Goal: Information Seeking & Learning: Learn about a topic

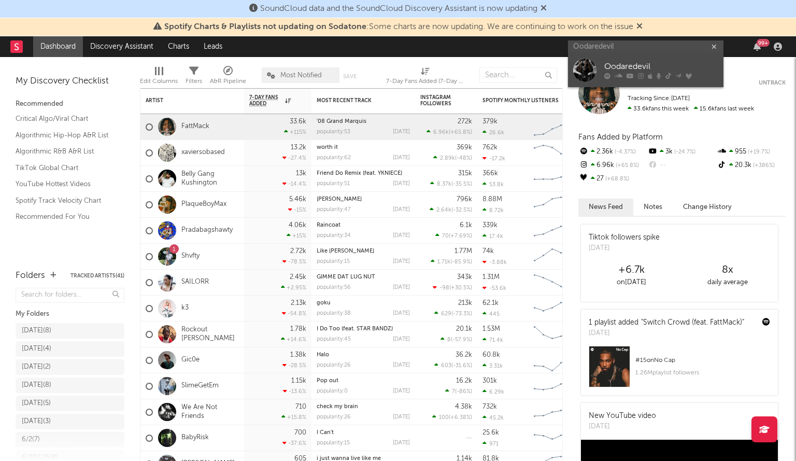
type input "Oodaredevil"
click at [585, 72] on div at bounding box center [584, 70] width 23 height 23
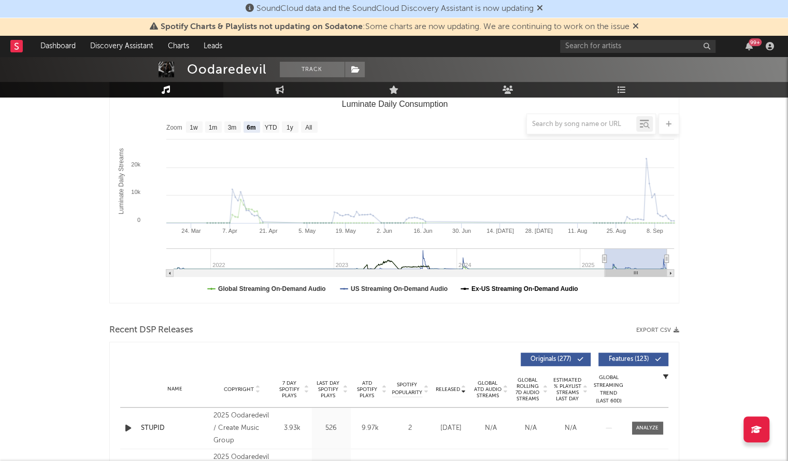
scroll to position [122, 0]
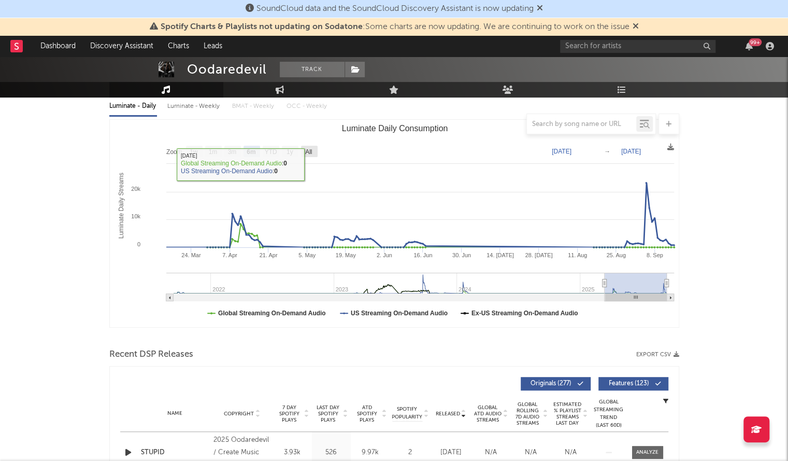
click at [309, 150] on text "All" at bounding box center [308, 151] width 7 height 7
select select "All"
type input "2021-09-12"
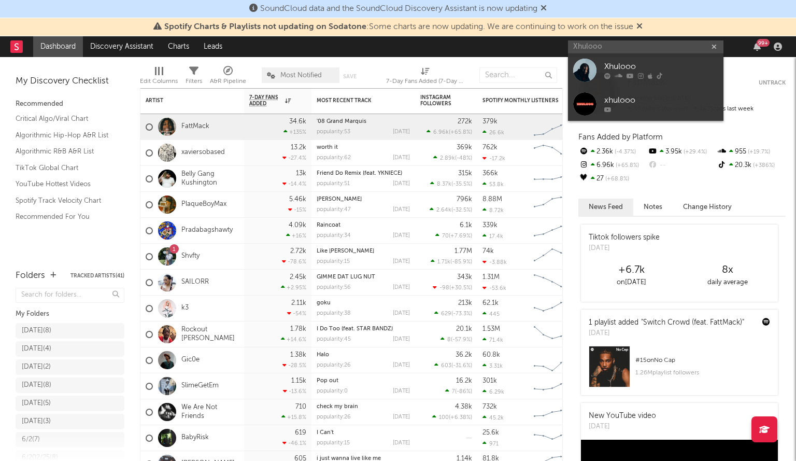
type input "Xhulooo"
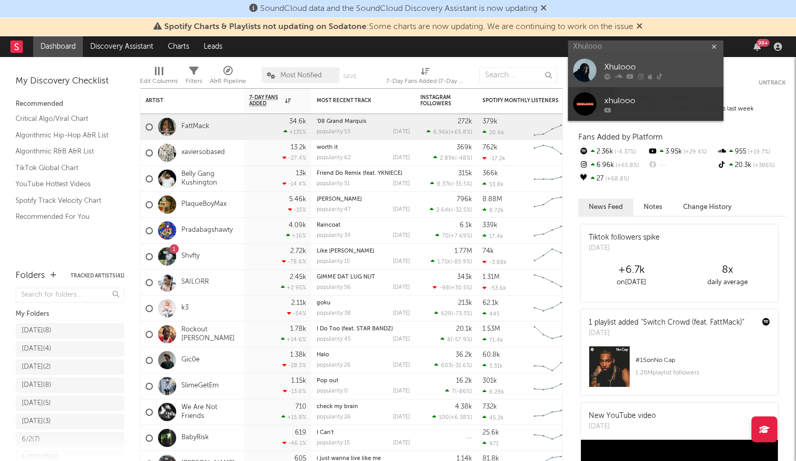
drag, startPoint x: 0, startPoint y: 0, endPoint x: 598, endPoint y: 76, distance: 602.4
click at [598, 76] on link "Xhulooo" at bounding box center [645, 70] width 155 height 34
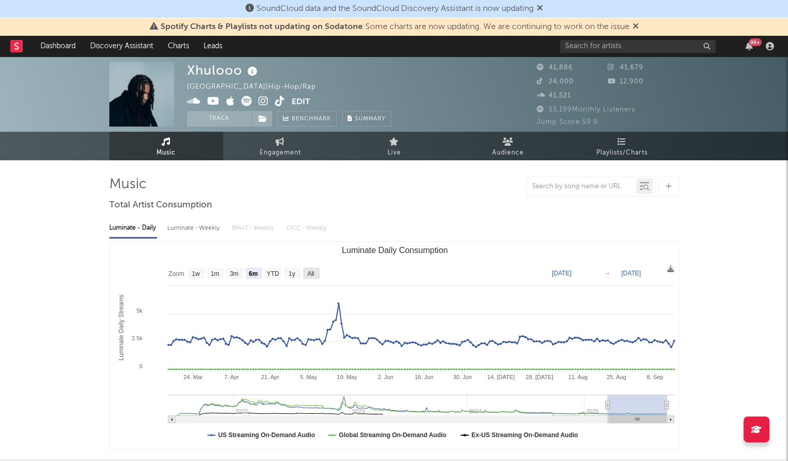
click at [312, 272] on text "All" at bounding box center [310, 273] width 7 height 7
select select "All"
type input "[DATE]"
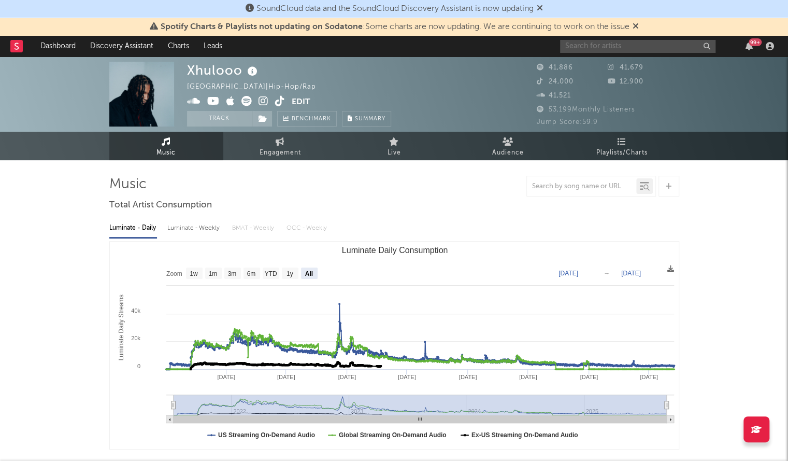
click at [604, 50] on input "text" at bounding box center [637, 46] width 155 height 13
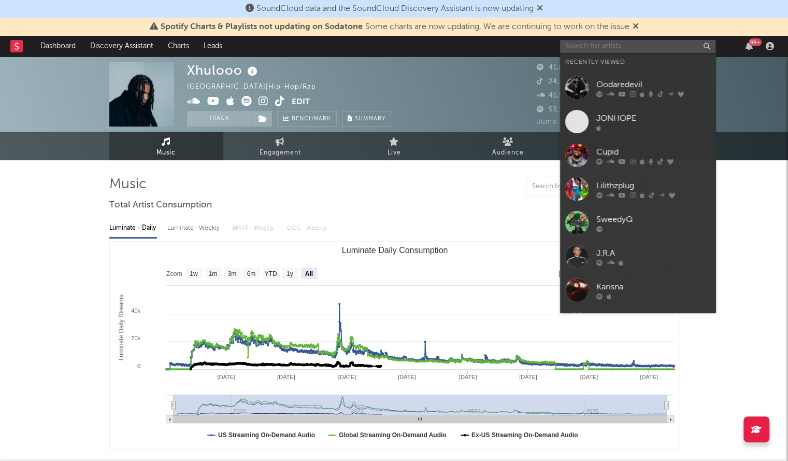
paste input "Midday [DATE]"
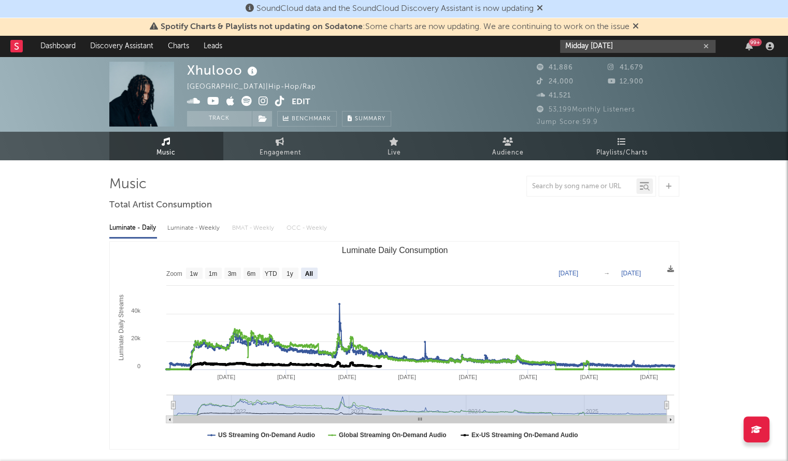
click at [615, 44] on input "Midday [DATE]" at bounding box center [637, 46] width 155 height 13
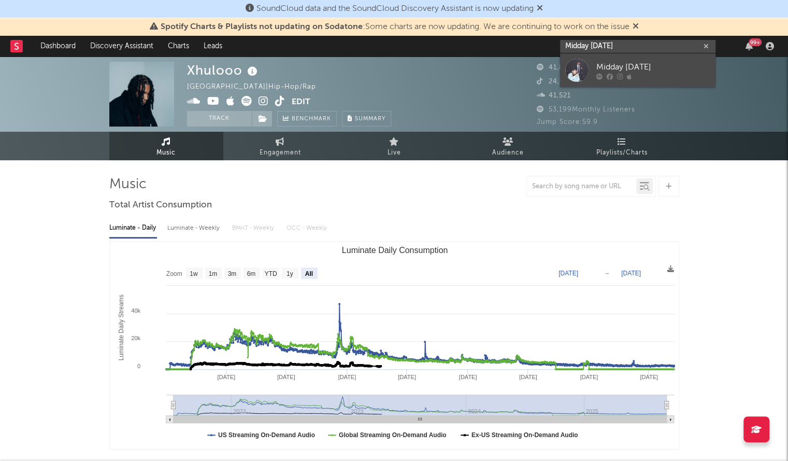
type input "Midday [DATE]"
click at [587, 64] on div at bounding box center [576, 70] width 23 height 23
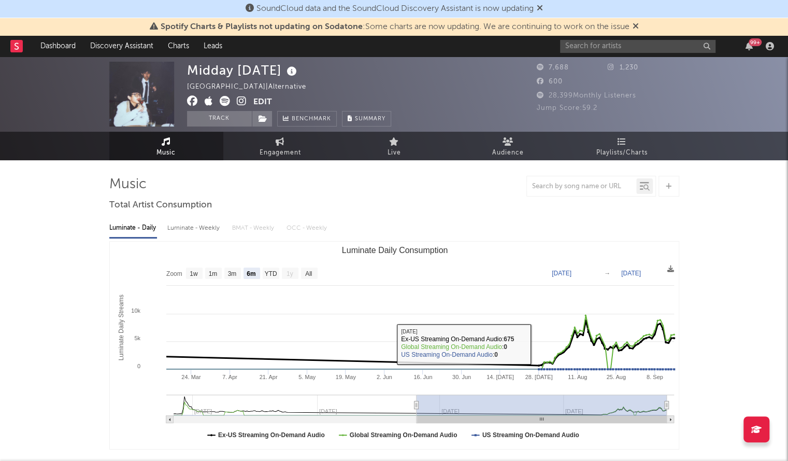
click at [310, 274] on text "All" at bounding box center [308, 273] width 7 height 7
select select "All"
type input "[DATE]"
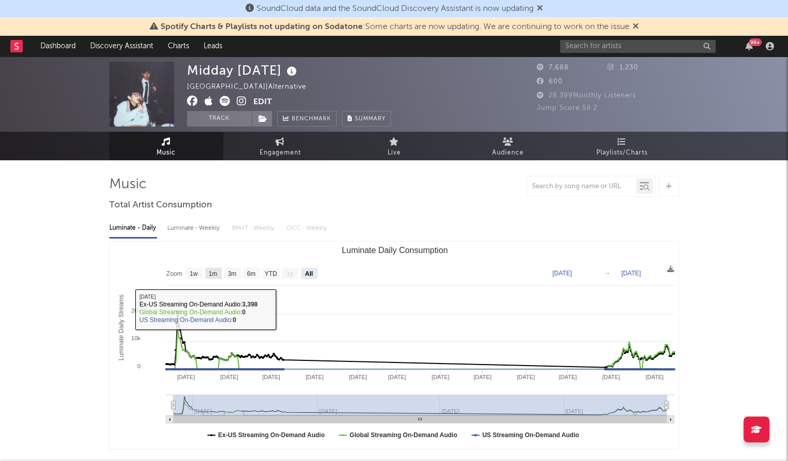
click at [216, 274] on text "1m" at bounding box center [212, 273] width 9 height 7
select select "1m"
type input "[DATE]"
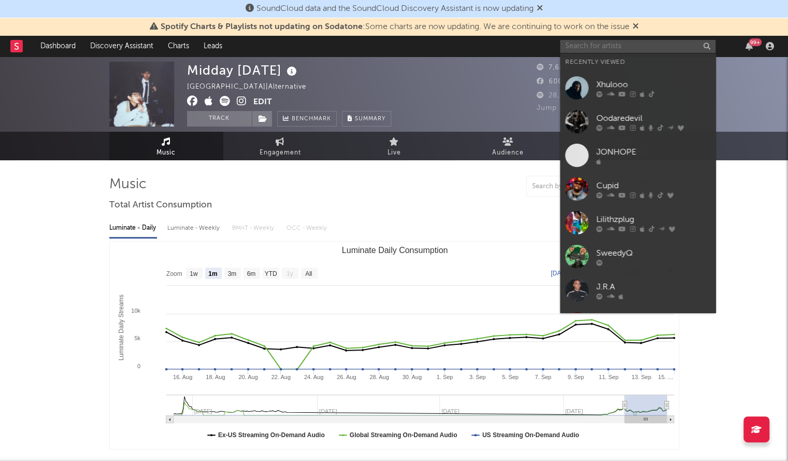
click at [590, 40] on input "text" at bounding box center [637, 46] width 155 height 13
paste input "Lil Devo78"
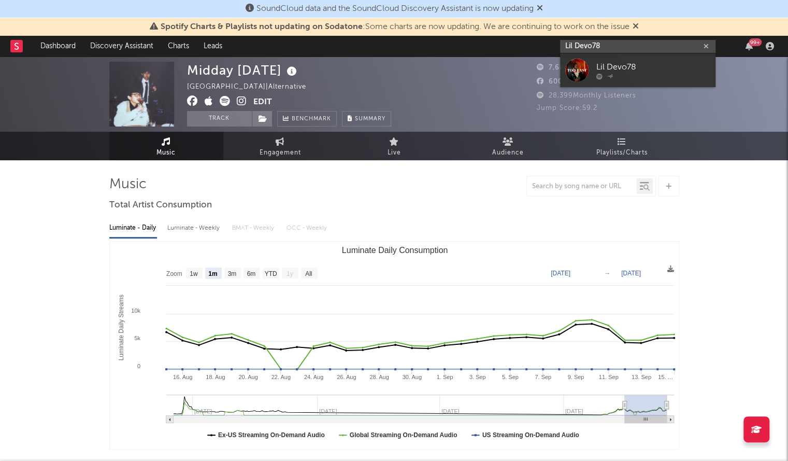
type input "Lil Devo78"
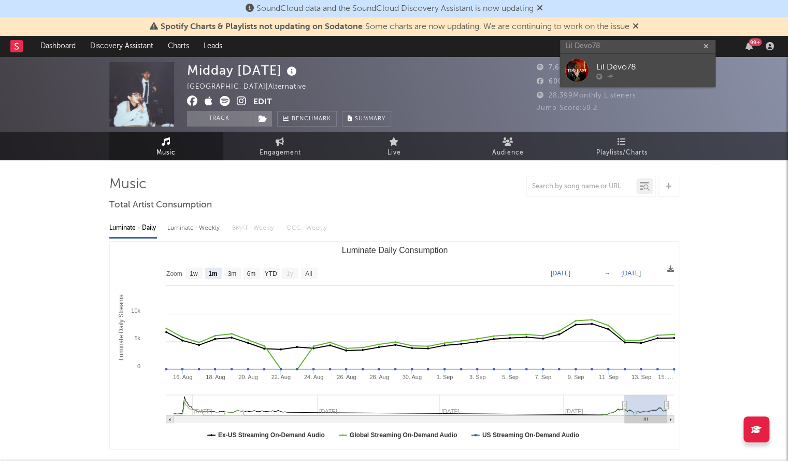
click at [580, 64] on div at bounding box center [576, 70] width 23 height 23
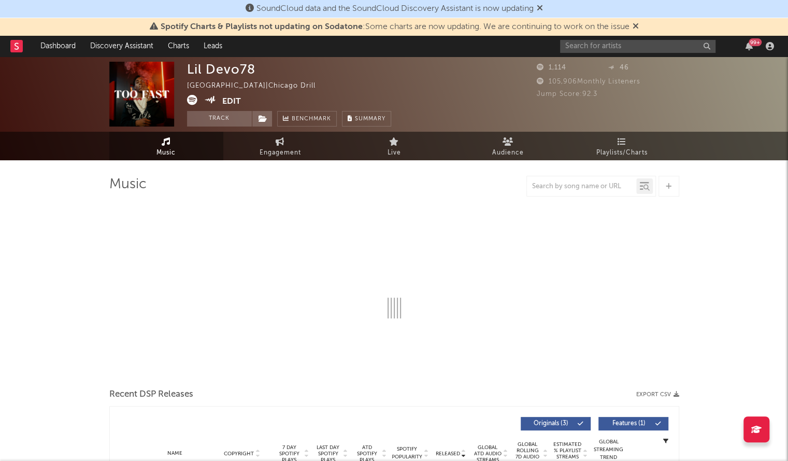
select select "1w"
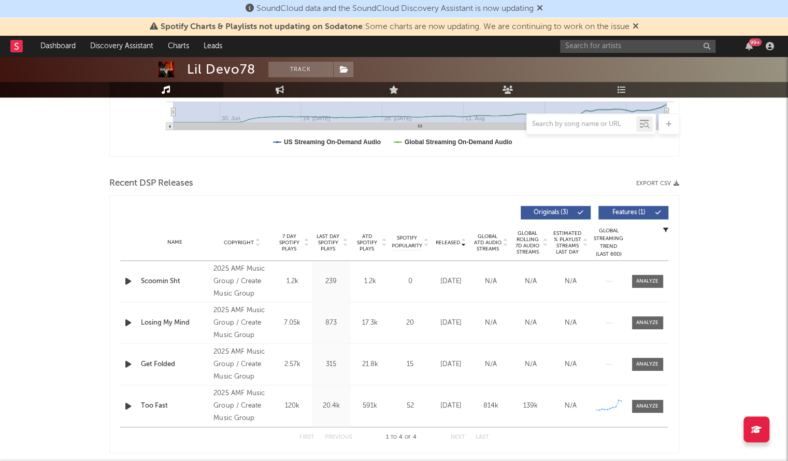
scroll to position [325, 0]
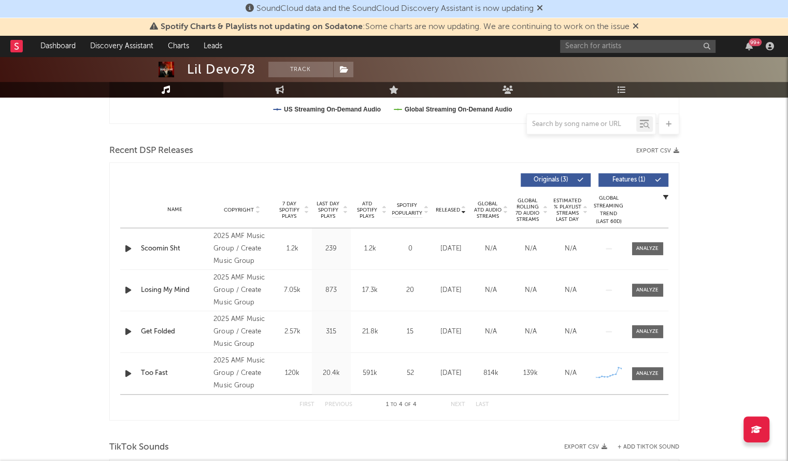
click at [238, 262] on div "2025 AMF Music Group / Create Music Group" at bounding box center [242, 248] width 56 height 37
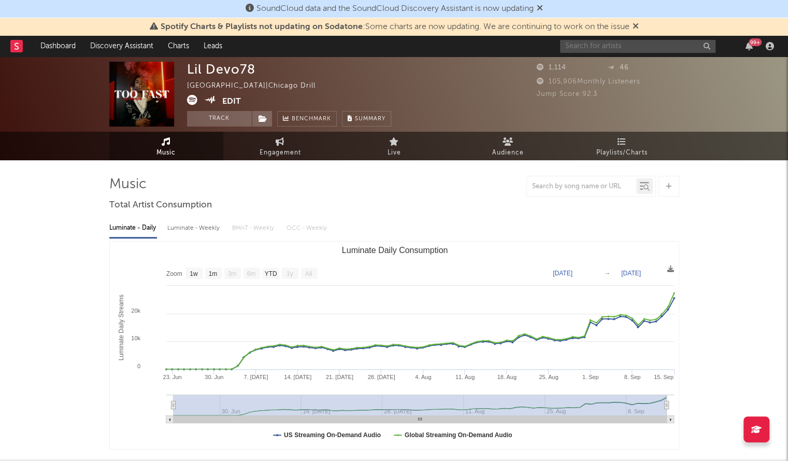
click at [593, 51] on input "text" at bounding box center [637, 46] width 155 height 13
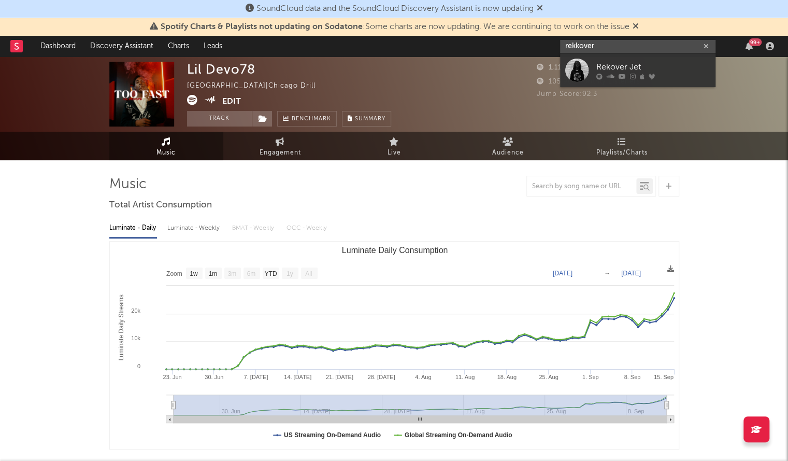
type input "rekkover"
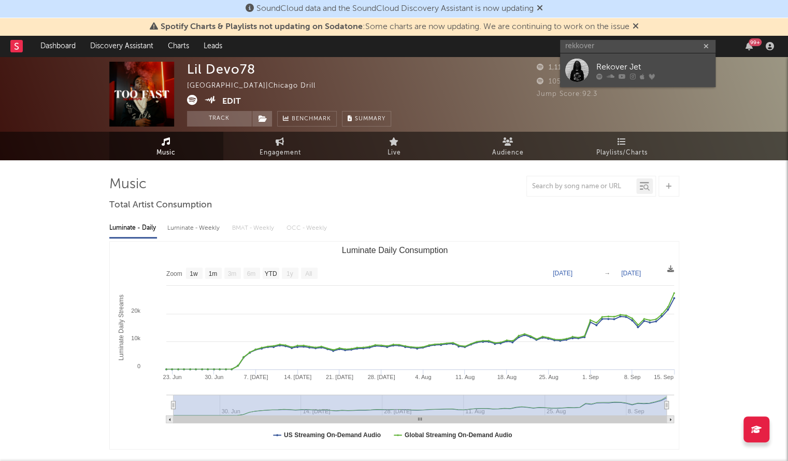
click at [656, 69] on div "Rekover Jet" at bounding box center [654, 67] width 114 height 12
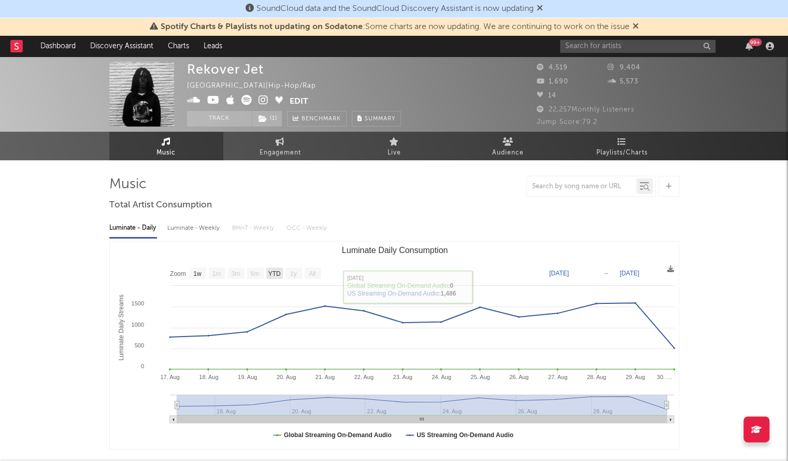
click at [279, 275] on text "YTD" at bounding box center [274, 273] width 12 height 7
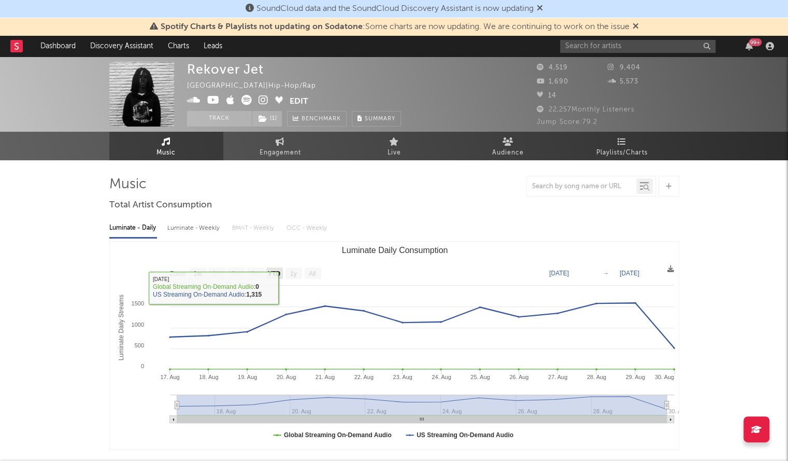
click at [273, 271] on text "YTD" at bounding box center [274, 273] width 12 height 7
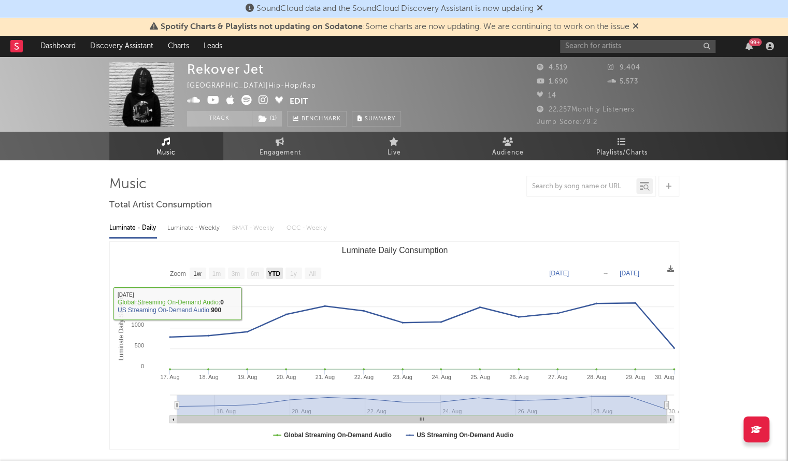
click at [281, 272] on rect "Luminate Daily Consumption" at bounding box center [274, 272] width 17 height 11
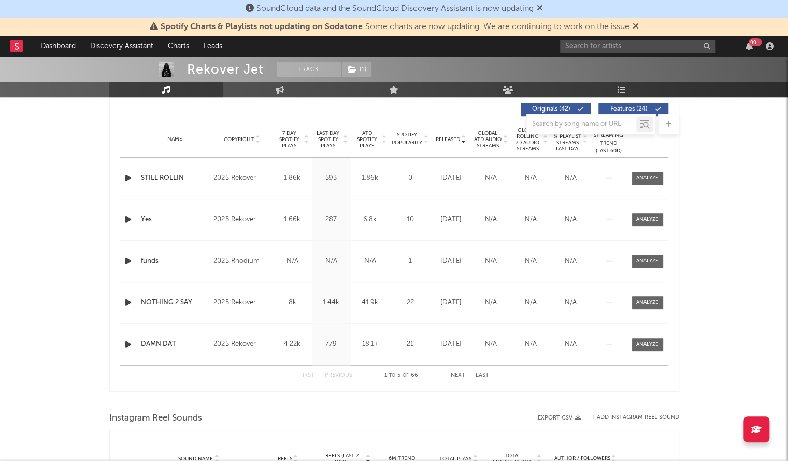
scroll to position [397, 0]
click at [449, 136] on span "Released" at bounding box center [448, 138] width 24 height 6
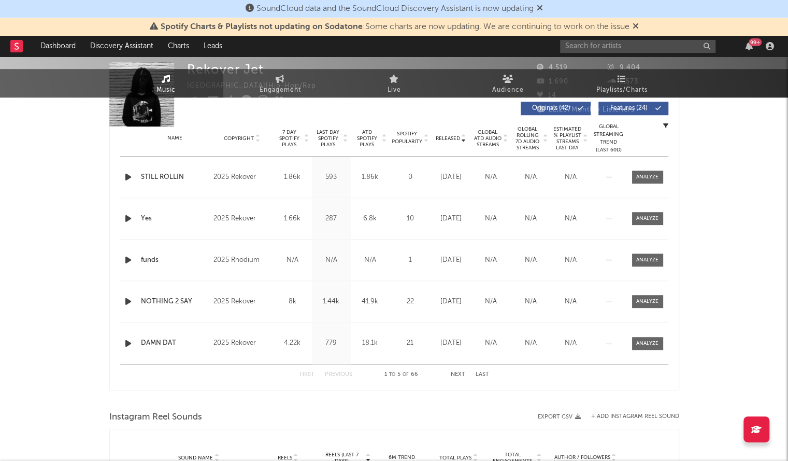
scroll to position [0, 0]
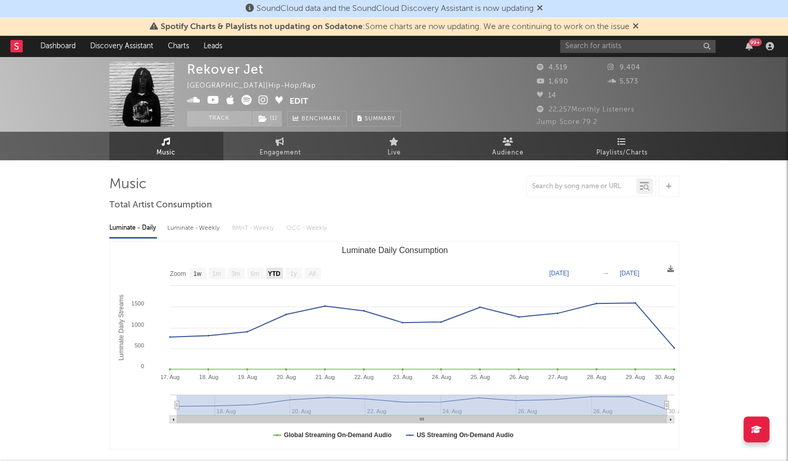
click at [270, 274] on text "YTD" at bounding box center [274, 273] width 12 height 7
select select "YTD"
